Goal: Task Accomplishment & Management: Use online tool/utility

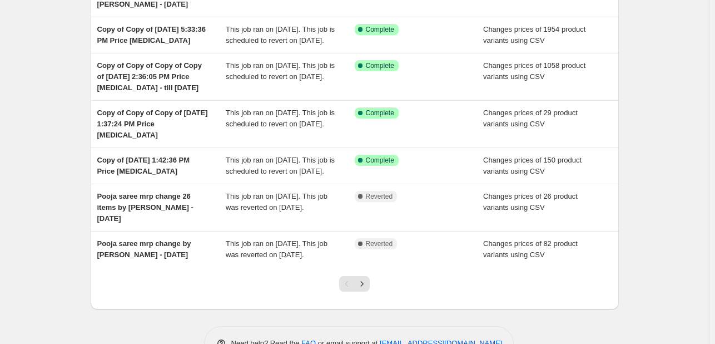
scroll to position [294, 0]
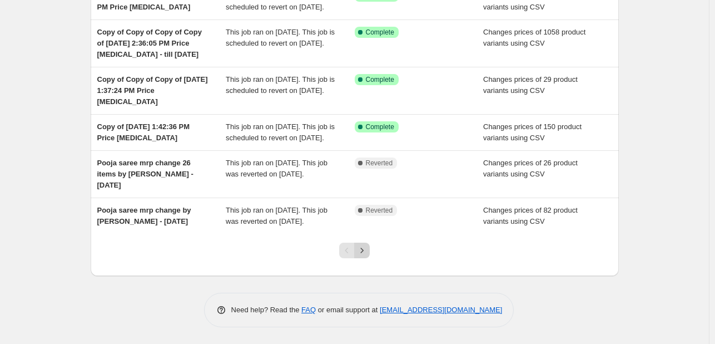
click at [364, 256] on icon "Next" at bounding box center [362, 250] width 11 height 11
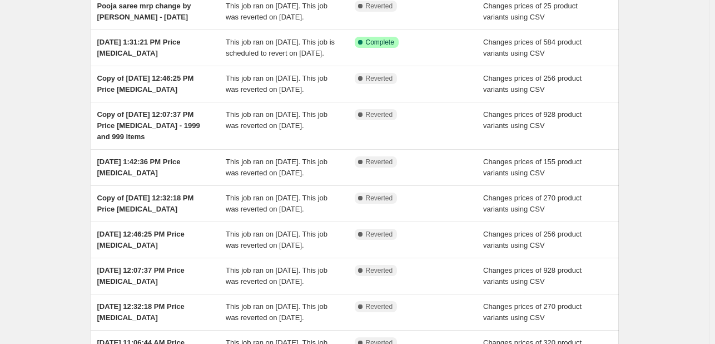
scroll to position [108, 0]
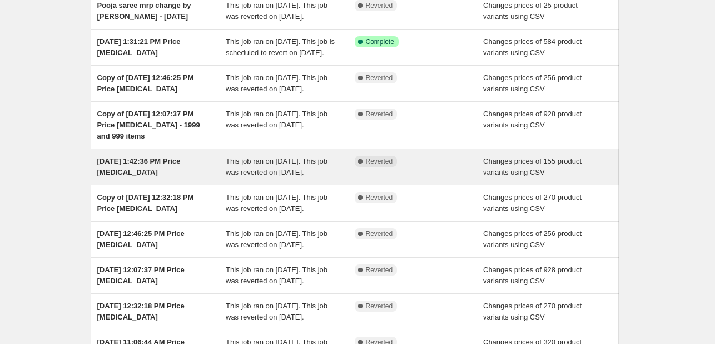
click at [390, 178] on div "Complete Reverted" at bounding box center [419, 167] width 129 height 22
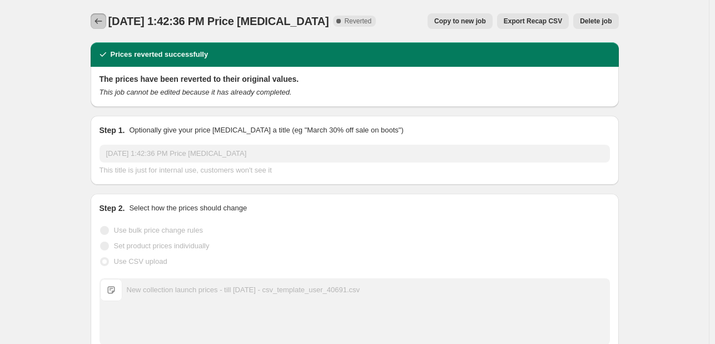
click at [98, 26] on icon "Price change jobs" at bounding box center [98, 21] width 11 height 11
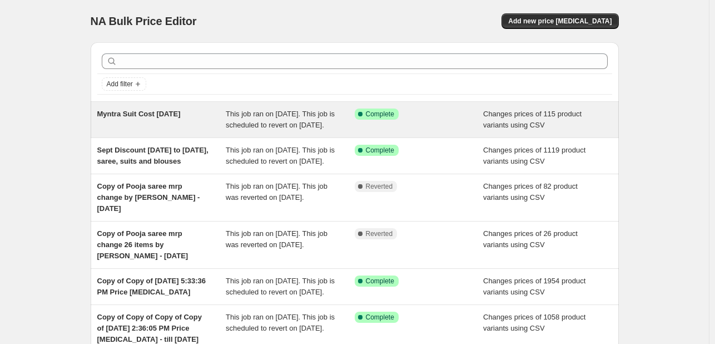
click at [467, 131] on div "Success Complete Complete" at bounding box center [419, 119] width 129 height 22
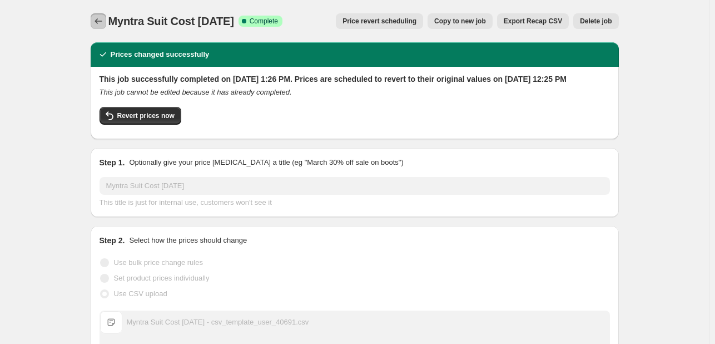
click at [98, 21] on icon "Price change jobs" at bounding box center [98, 21] width 7 height 6
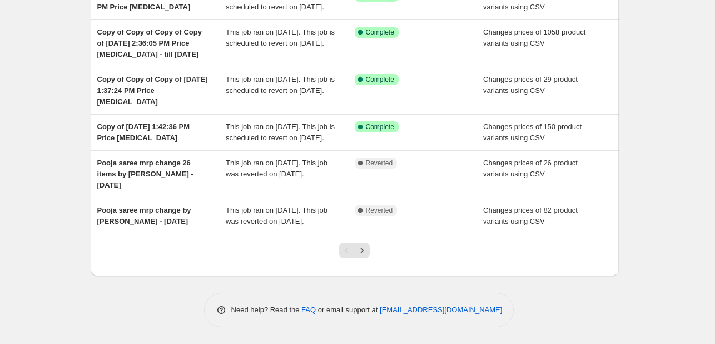
scroll to position [339, 0]
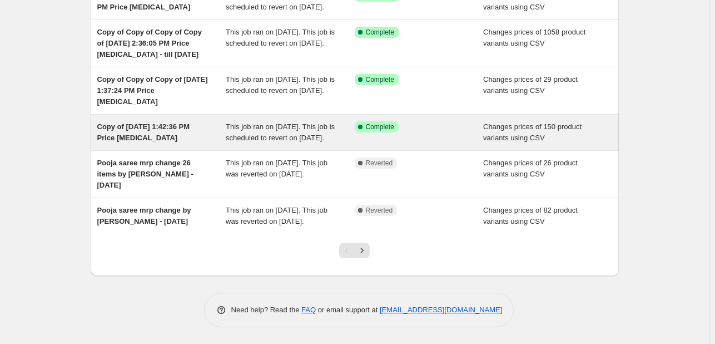
click at [275, 122] on span "This job ran on [DATE]. This job is scheduled to revert on [DATE]." at bounding box center [280, 131] width 109 height 19
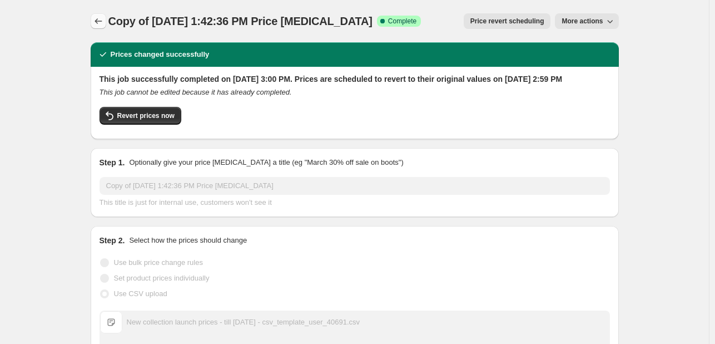
click at [93, 25] on button "Price change jobs" at bounding box center [99, 21] width 16 height 16
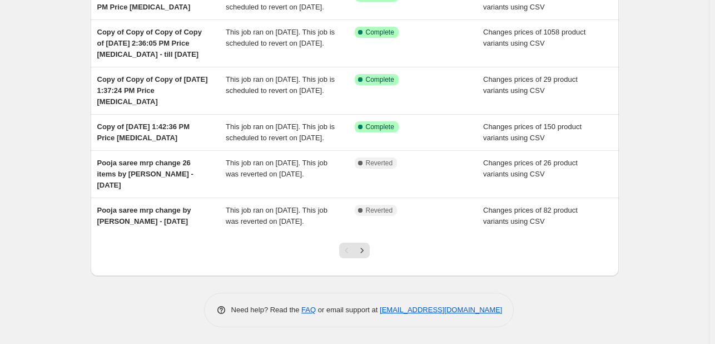
scroll to position [309, 0]
click at [368, 256] on icon "Next" at bounding box center [362, 250] width 11 height 11
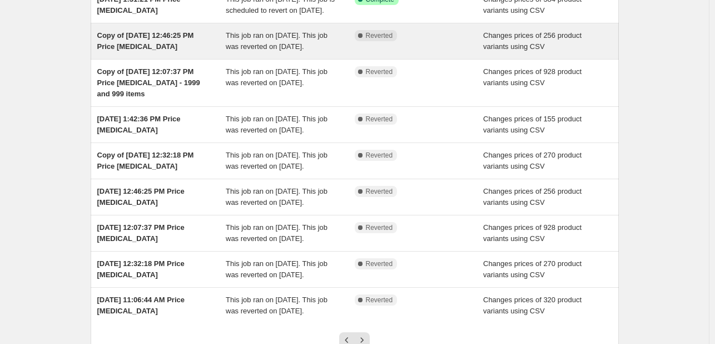
scroll to position [155, 0]
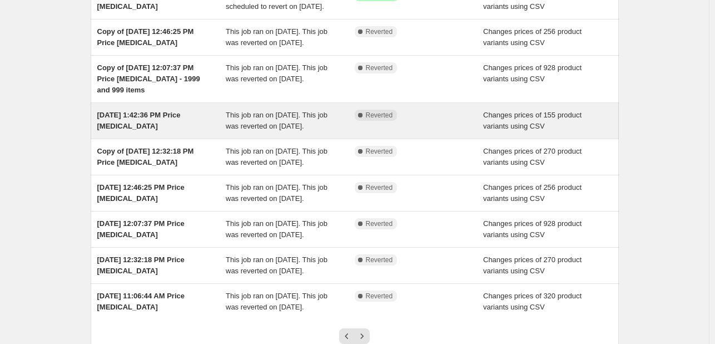
click at [260, 132] on div "This job ran on [DATE]. This job was reverted on [DATE]." at bounding box center [290, 121] width 129 height 22
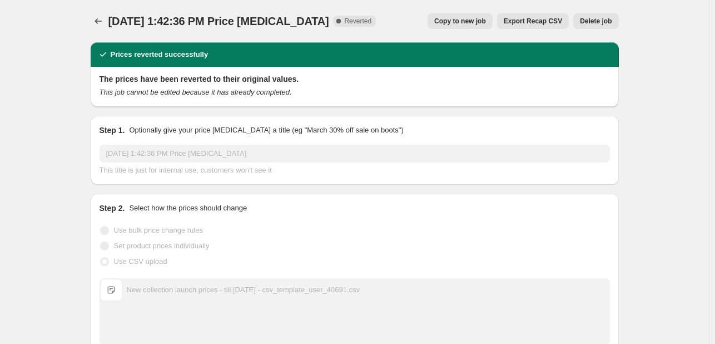
click at [96, 20] on icon "Price change jobs" at bounding box center [98, 21] width 11 height 11
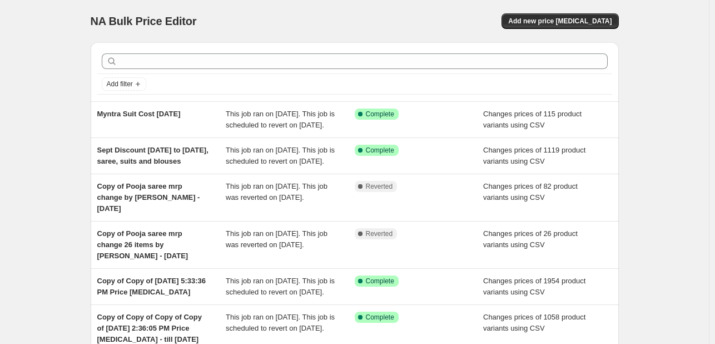
scroll to position [339, 0]
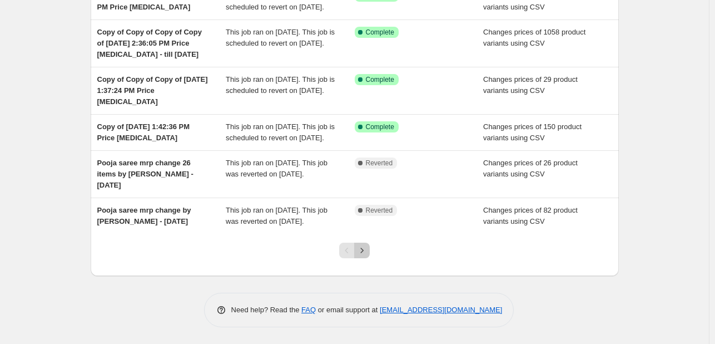
click at [367, 256] on button "Next" at bounding box center [362, 250] width 16 height 16
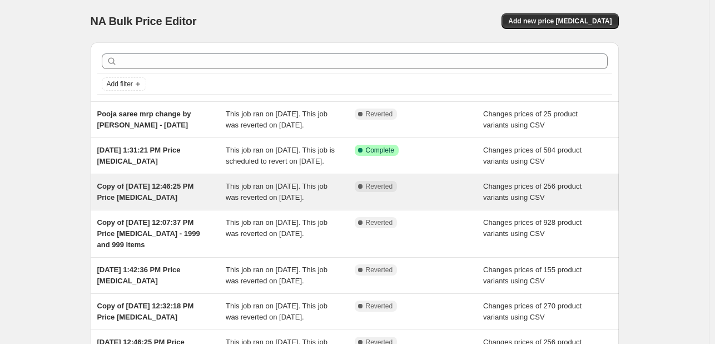
scroll to position [305, 0]
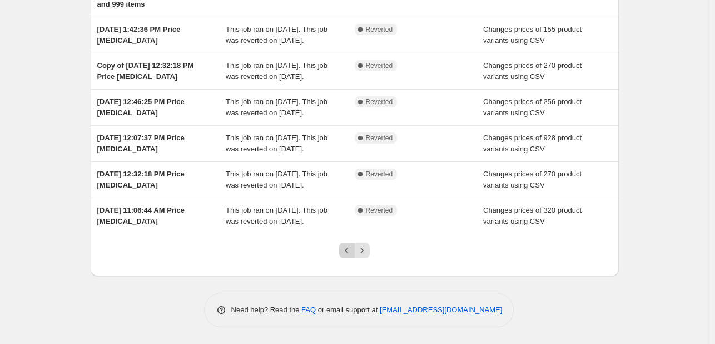
click at [353, 252] on icon "Previous" at bounding box center [346, 250] width 11 height 11
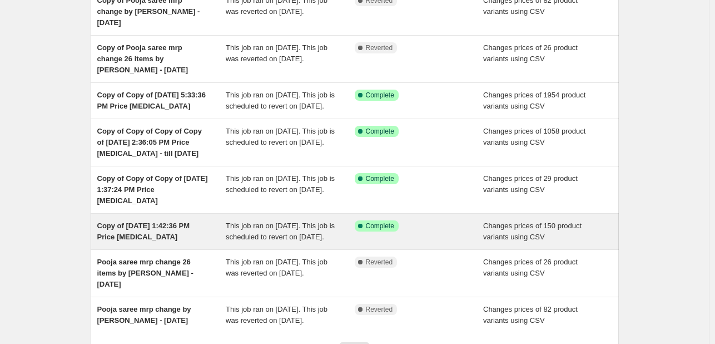
scroll to position [187, 0]
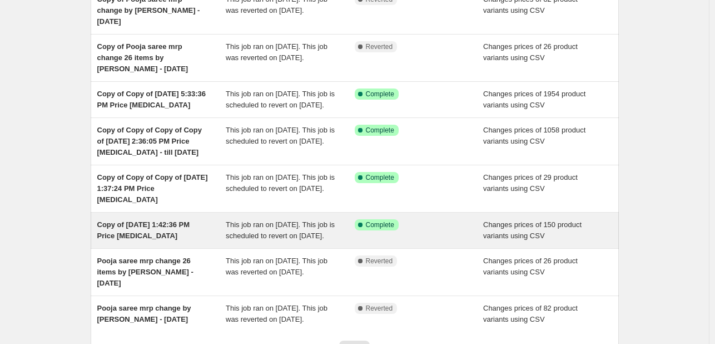
click at [497, 241] on div "Changes prices of 150 product variants using CSV" at bounding box center [547, 230] width 129 height 22
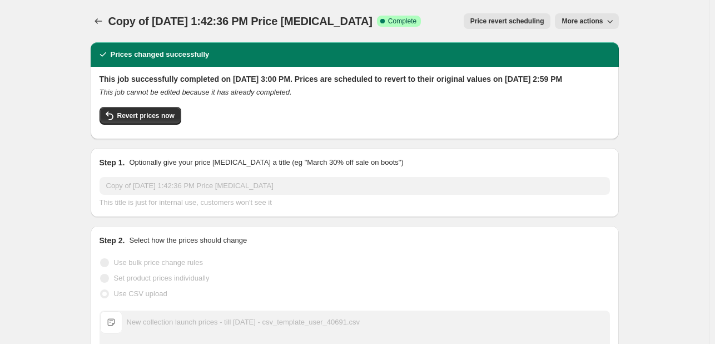
click at [512, 23] on span "Price revert scheduling" at bounding box center [508, 21] width 74 height 9
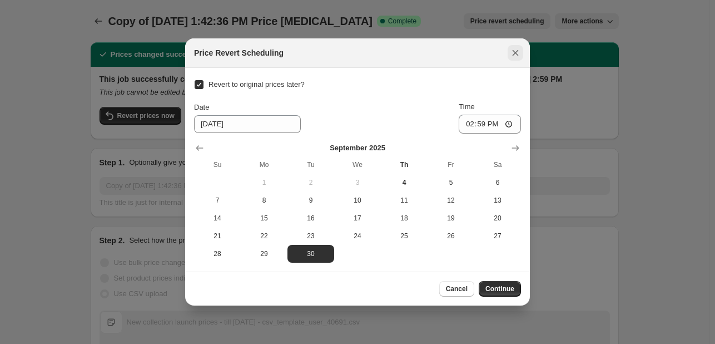
click at [516, 48] on icon "Close" at bounding box center [515, 52] width 11 height 11
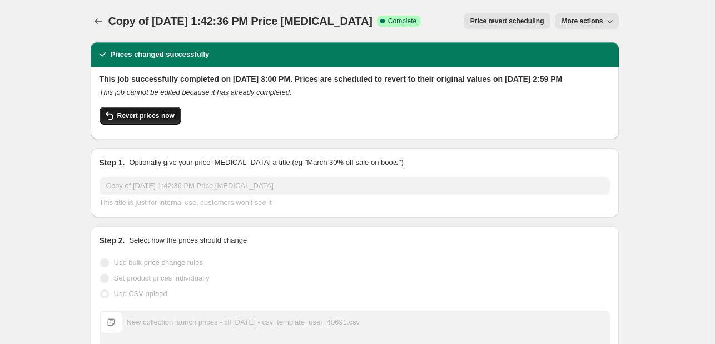
click at [157, 120] on span "Revert prices now" at bounding box center [145, 115] width 57 height 9
checkbox input "false"
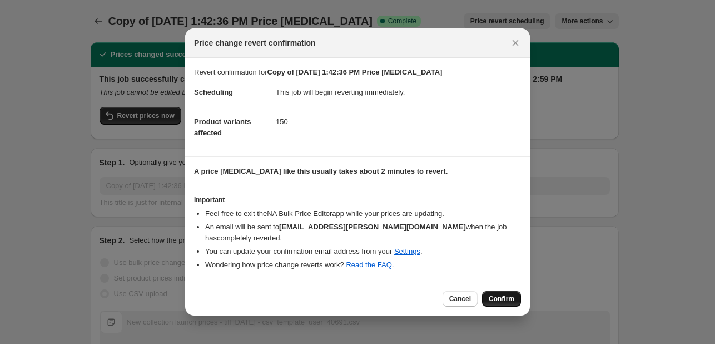
click at [502, 296] on span "Confirm" at bounding box center [502, 298] width 26 height 9
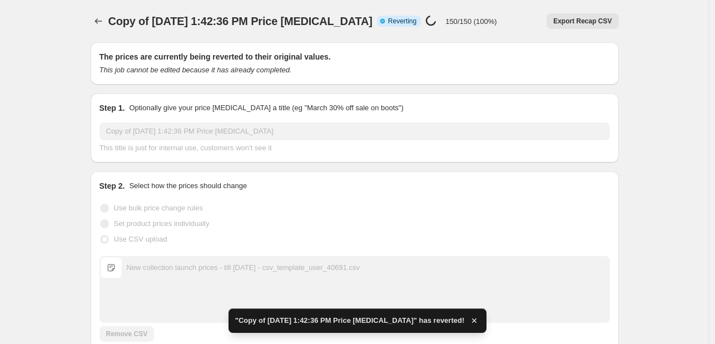
checkbox input "true"
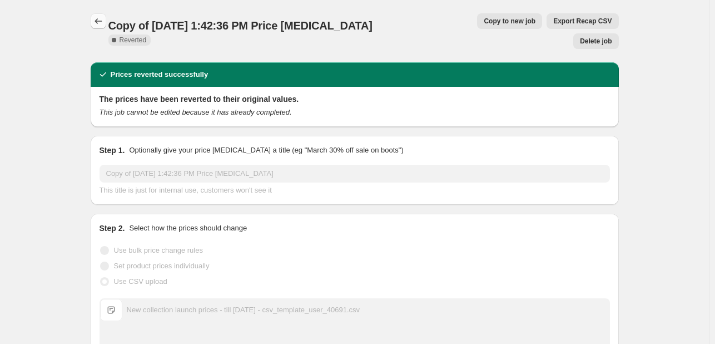
click at [106, 22] on button "Price change jobs" at bounding box center [99, 21] width 16 height 16
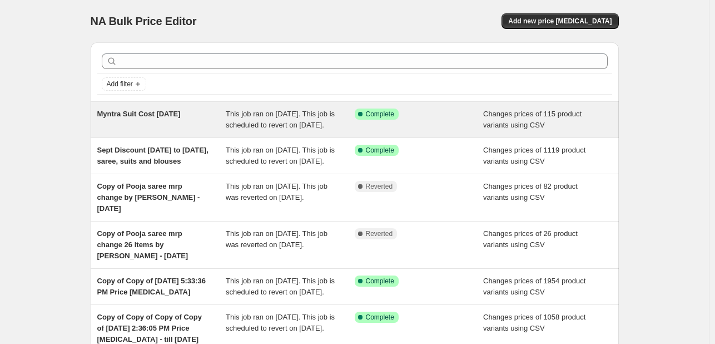
click at [343, 126] on div "This job ran on [DATE]. This job is scheduled to revert on [DATE]." at bounding box center [290, 119] width 129 height 22
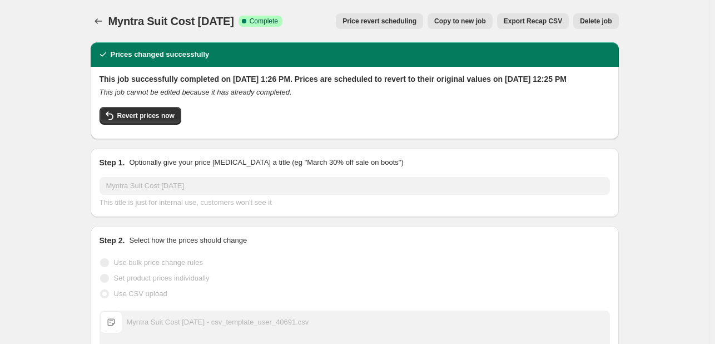
scroll to position [116, 0]
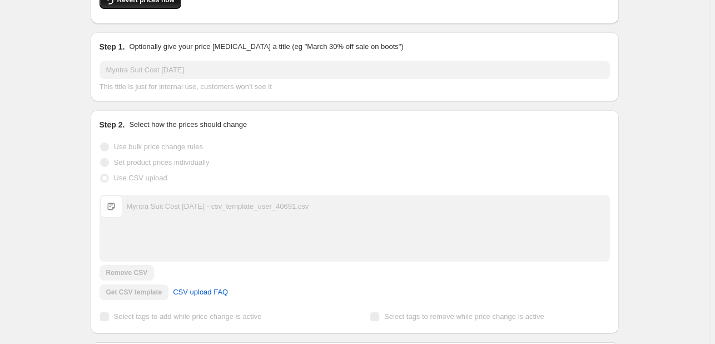
click at [140, 4] on span "Revert prices now" at bounding box center [145, 0] width 57 height 9
checkbox input "false"
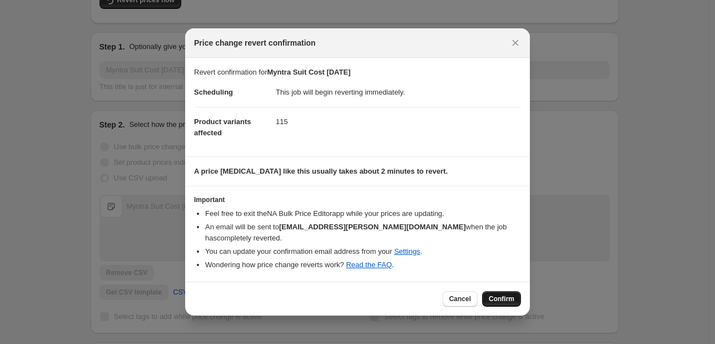
click at [501, 294] on span "Confirm" at bounding box center [502, 298] width 26 height 9
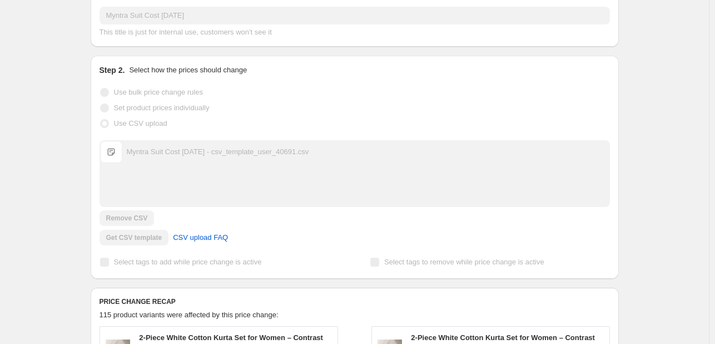
scroll to position [0, 0]
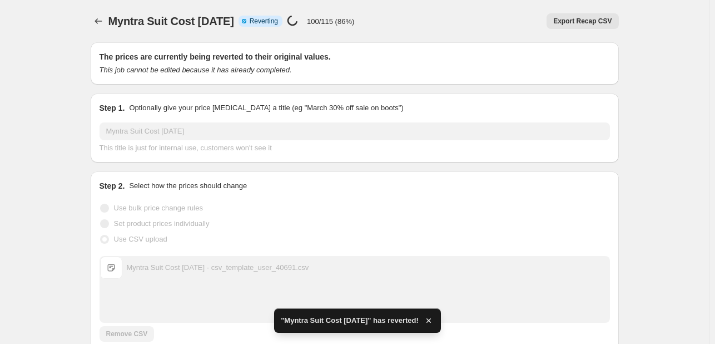
checkbox input "true"
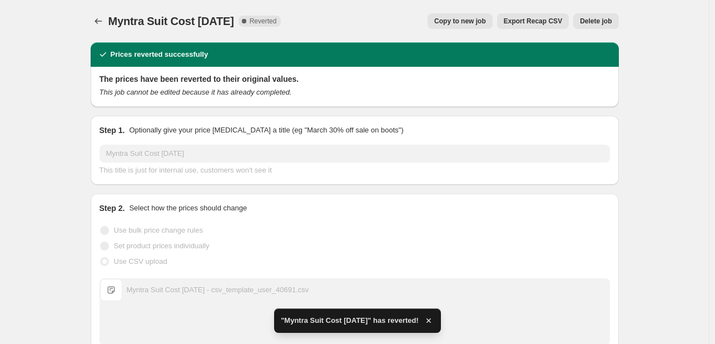
click at [478, 24] on span "Copy to new job" at bounding box center [460, 21] width 52 height 9
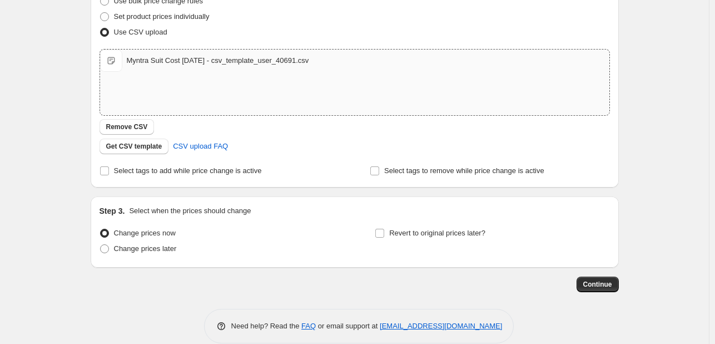
scroll to position [171, 0]
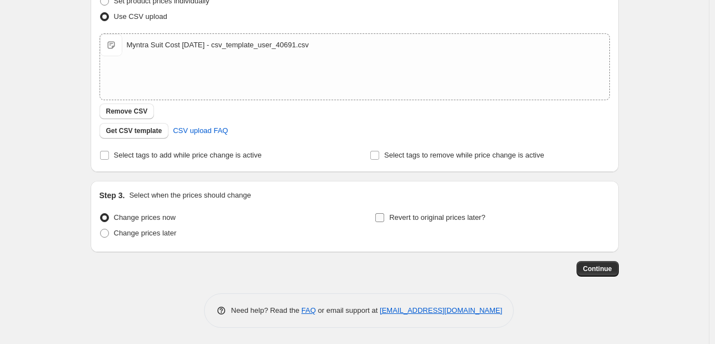
click at [408, 215] on span "Revert to original prices later?" at bounding box center [437, 217] width 96 height 8
click at [384, 215] on input "Revert to original prices later?" at bounding box center [379, 217] width 9 height 9
checkbox input "true"
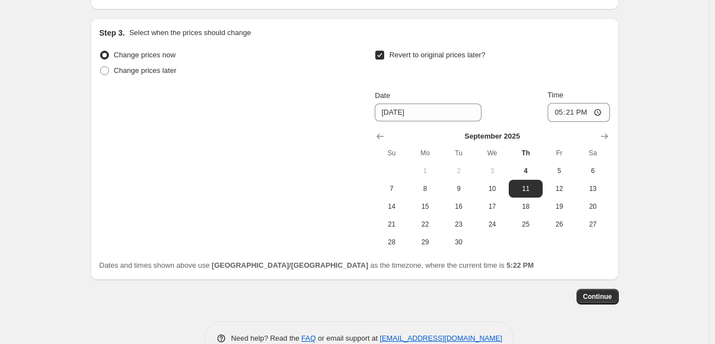
scroll to position [362, 0]
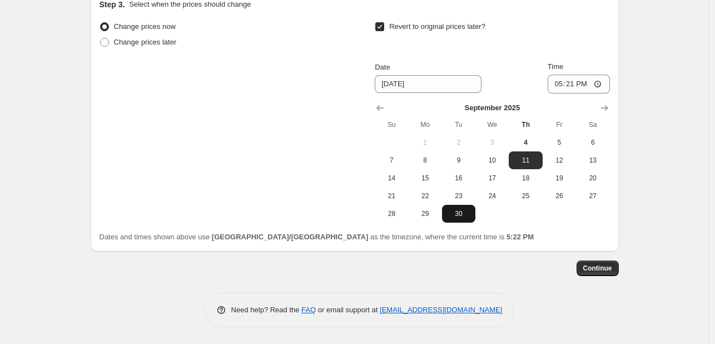
click at [464, 221] on button "30" at bounding box center [458, 214] width 33 height 18
type input "[DATE]"
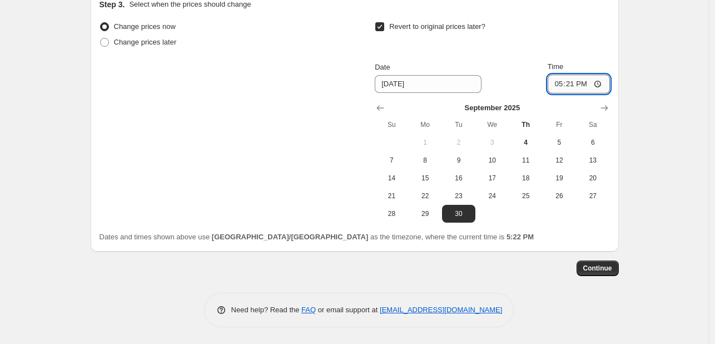
click at [603, 85] on input "17:21" at bounding box center [579, 84] width 62 height 19
type input "12:21"
click at [598, 269] on span "Continue" at bounding box center [597, 268] width 29 height 9
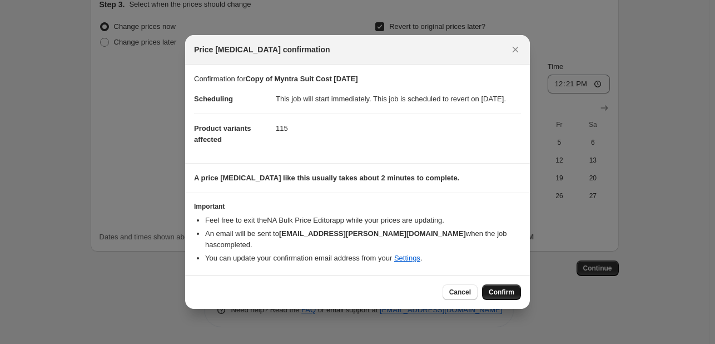
click at [501, 290] on span "Confirm" at bounding box center [502, 292] width 26 height 9
